Goal: Information Seeking & Learning: Find specific page/section

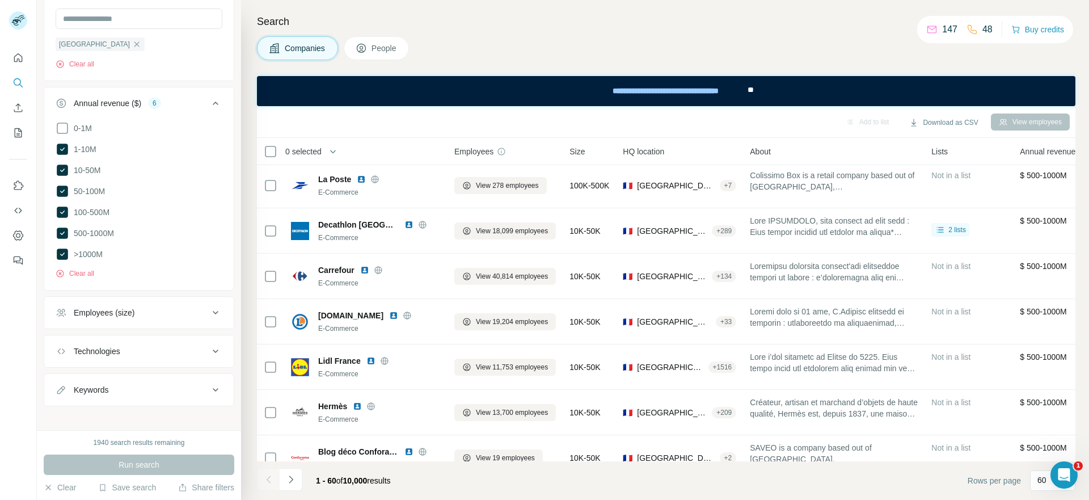
scroll to position [273, 0]
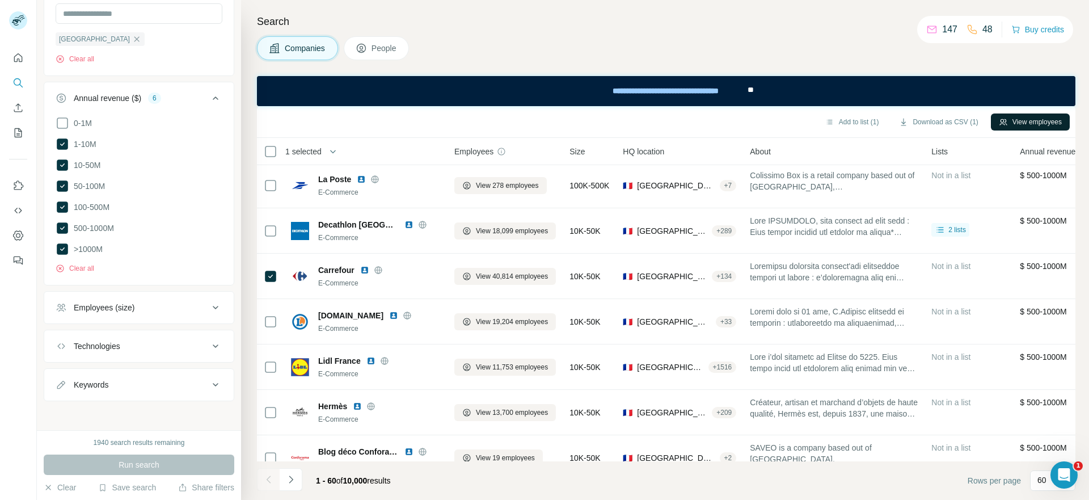
click at [1037, 123] on button "View employees" at bounding box center [1030, 121] width 79 height 17
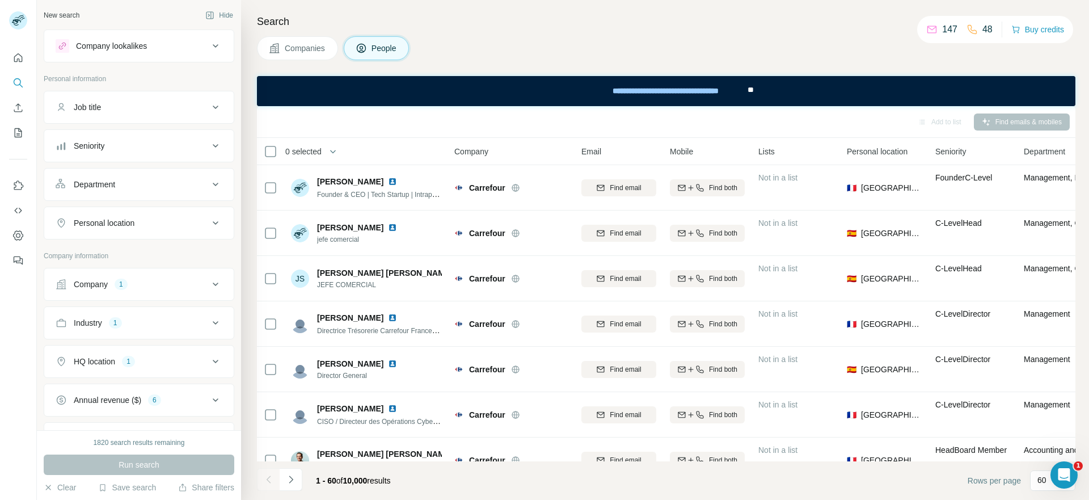
click at [283, 55] on button "Companies" at bounding box center [297, 48] width 81 height 24
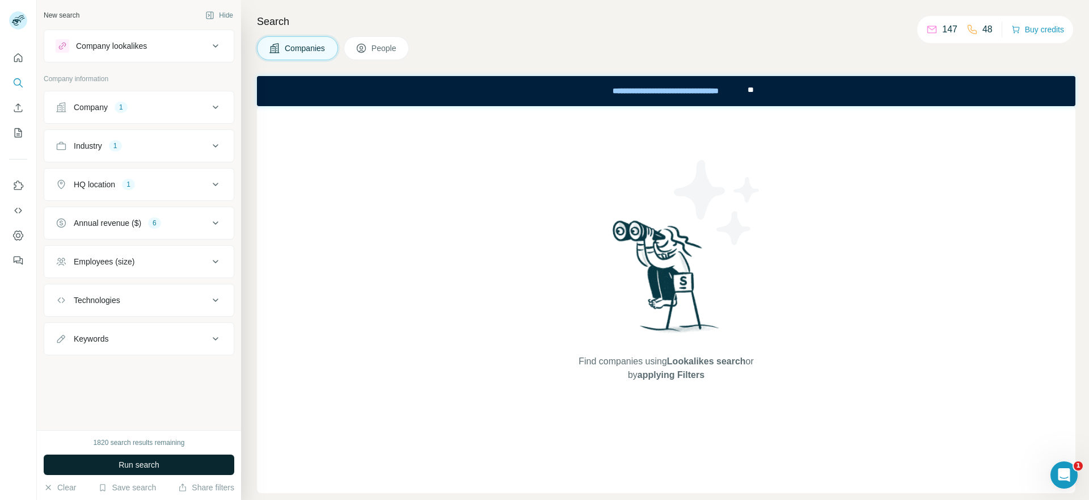
click at [158, 462] on span "Run search" at bounding box center [139, 464] width 41 height 11
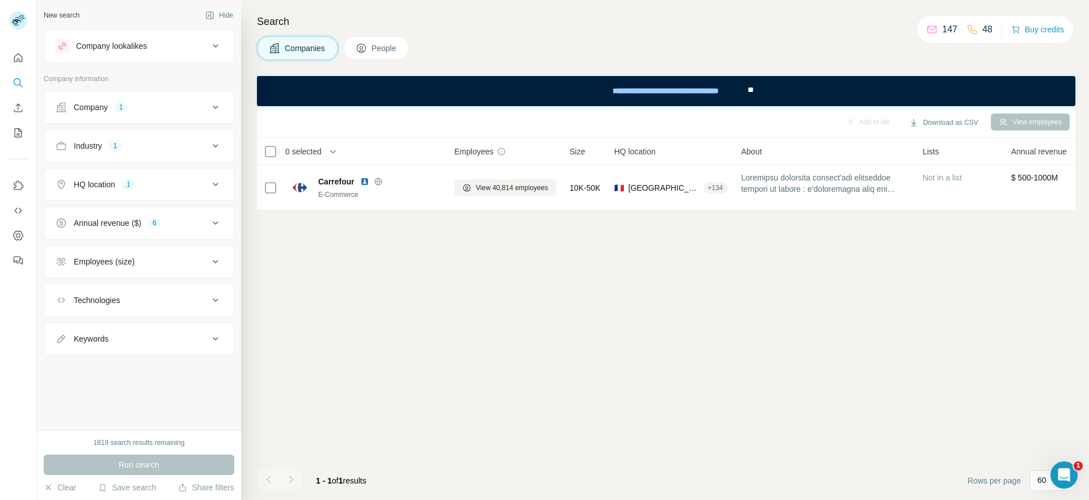
click at [139, 115] on button "Company 1" at bounding box center [138, 107] width 189 height 27
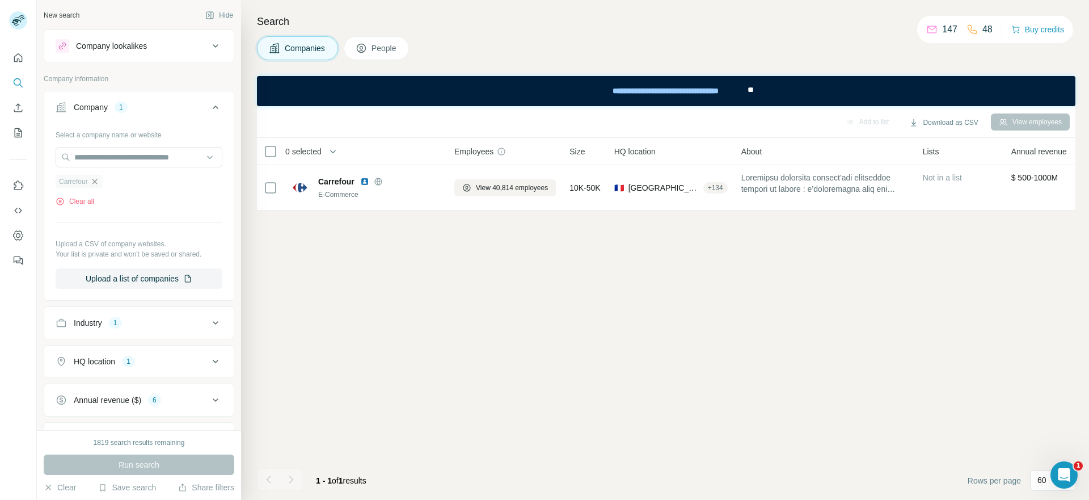
click at [93, 182] on icon "button" at bounding box center [94, 181] width 9 height 9
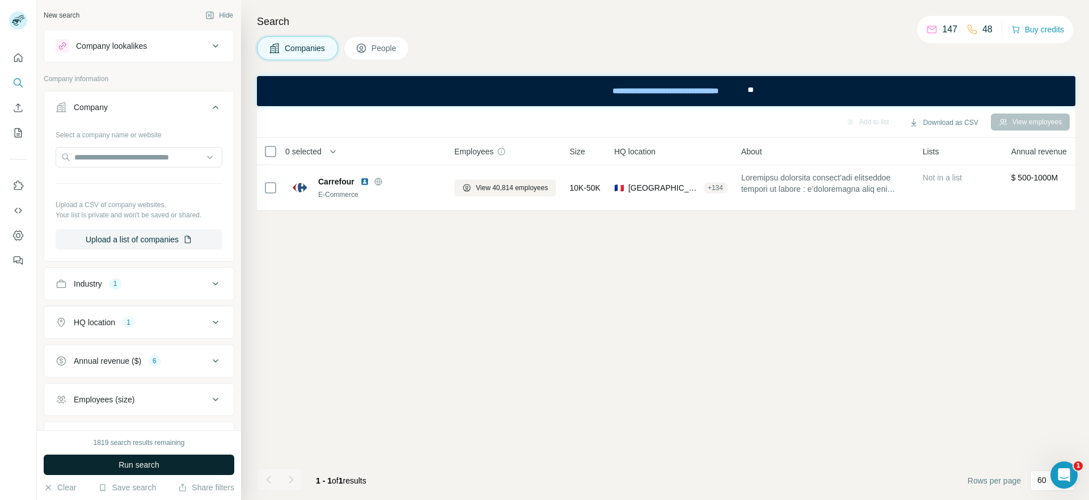
click at [149, 466] on span "Run search" at bounding box center [139, 464] width 41 height 11
